Goal: Task Accomplishment & Management: Use online tool/utility

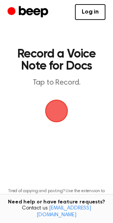
click at [56, 111] on span "button" at bounding box center [56, 111] width 23 height 23
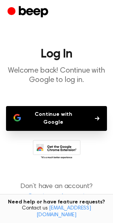
click at [58, 116] on button "Continue with Google" at bounding box center [56, 118] width 101 height 25
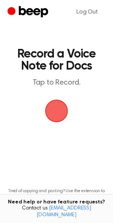
click at [60, 105] on span "button" at bounding box center [57, 111] width 28 height 28
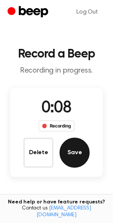
click at [79, 155] on button "Save" at bounding box center [75, 153] width 30 height 30
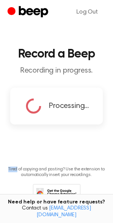
click at [79, 155] on main "Record a Beep Recording in progress. Processing... Tired of copying and pasting…" at bounding box center [56, 113] width 113 height 226
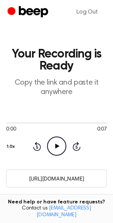
click at [57, 148] on icon "Play Audio" at bounding box center [56, 146] width 19 height 19
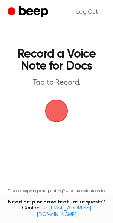
click at [56, 109] on span "button" at bounding box center [56, 111] width 21 height 21
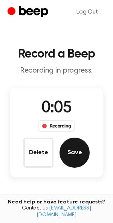
click at [74, 152] on button "Save" at bounding box center [75, 153] width 30 height 30
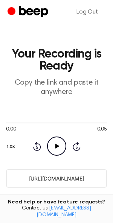
click at [57, 183] on input "https://beep.audio/PMrYhzT" at bounding box center [56, 179] width 101 height 18
click at [90, 12] on link "Log Out" at bounding box center [87, 12] width 37 height 18
